Goal: Information Seeking & Learning: Learn about a topic

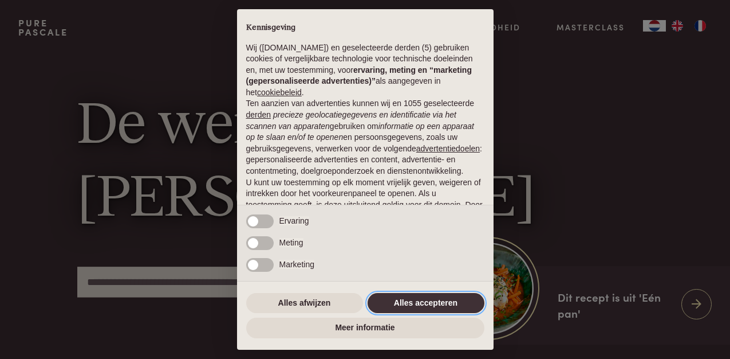
click at [421, 302] on button "Alles accepteren" at bounding box center [426, 303] width 117 height 21
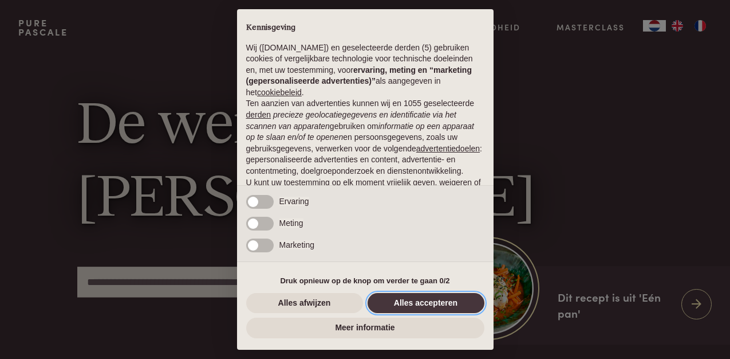
scroll to position [102, 0]
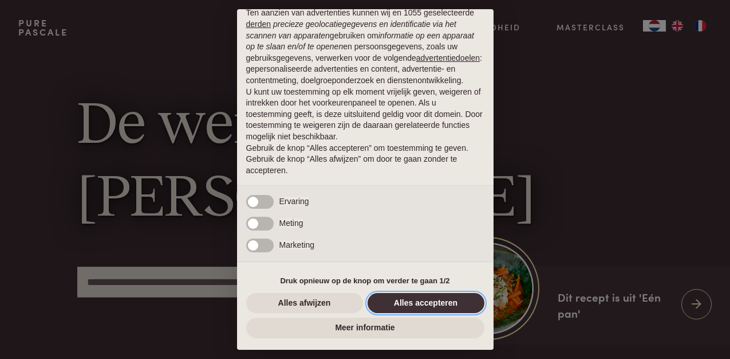
click at [406, 304] on button "Alles accepteren" at bounding box center [426, 303] width 117 height 21
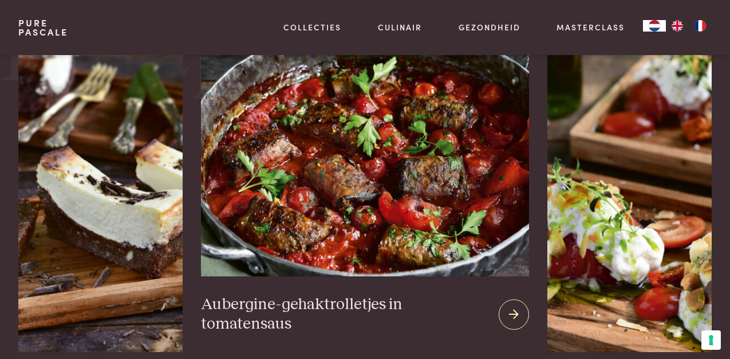
scroll to position [1307, 0]
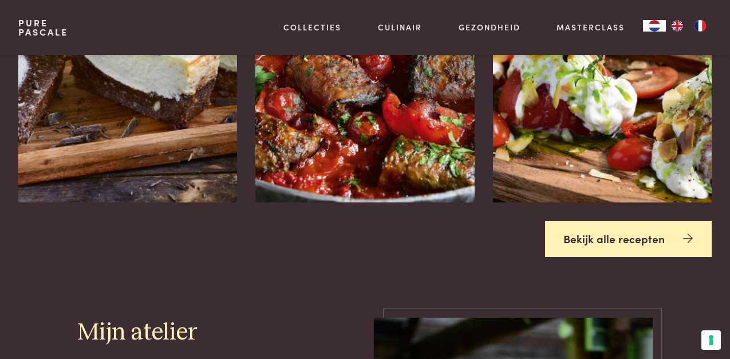
click at [663, 232] on link "Bekijk alle recepten" at bounding box center [628, 239] width 167 height 36
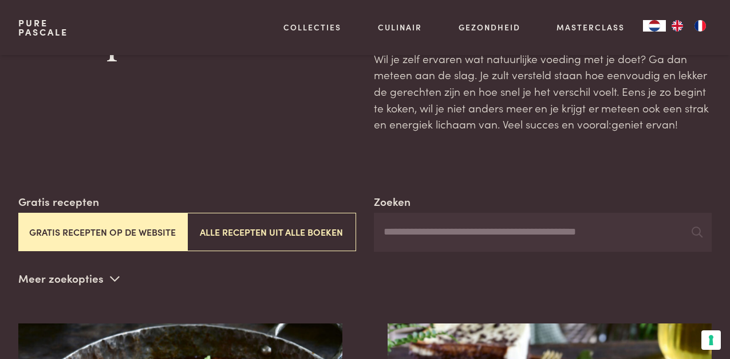
scroll to position [69, 0]
click at [457, 238] on input "Zoeken" at bounding box center [543, 232] width 338 height 39
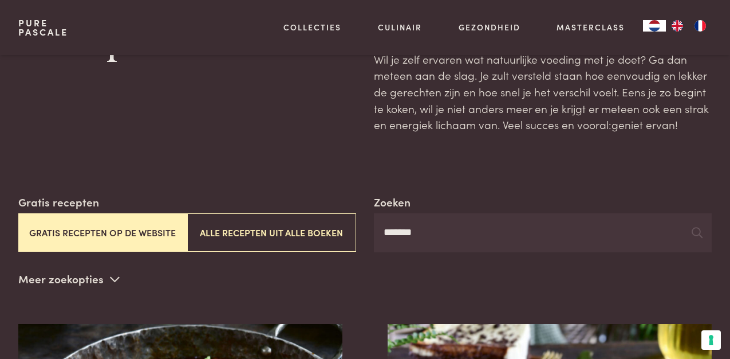
type input "*******"
